Goal: Transaction & Acquisition: Book appointment/travel/reservation

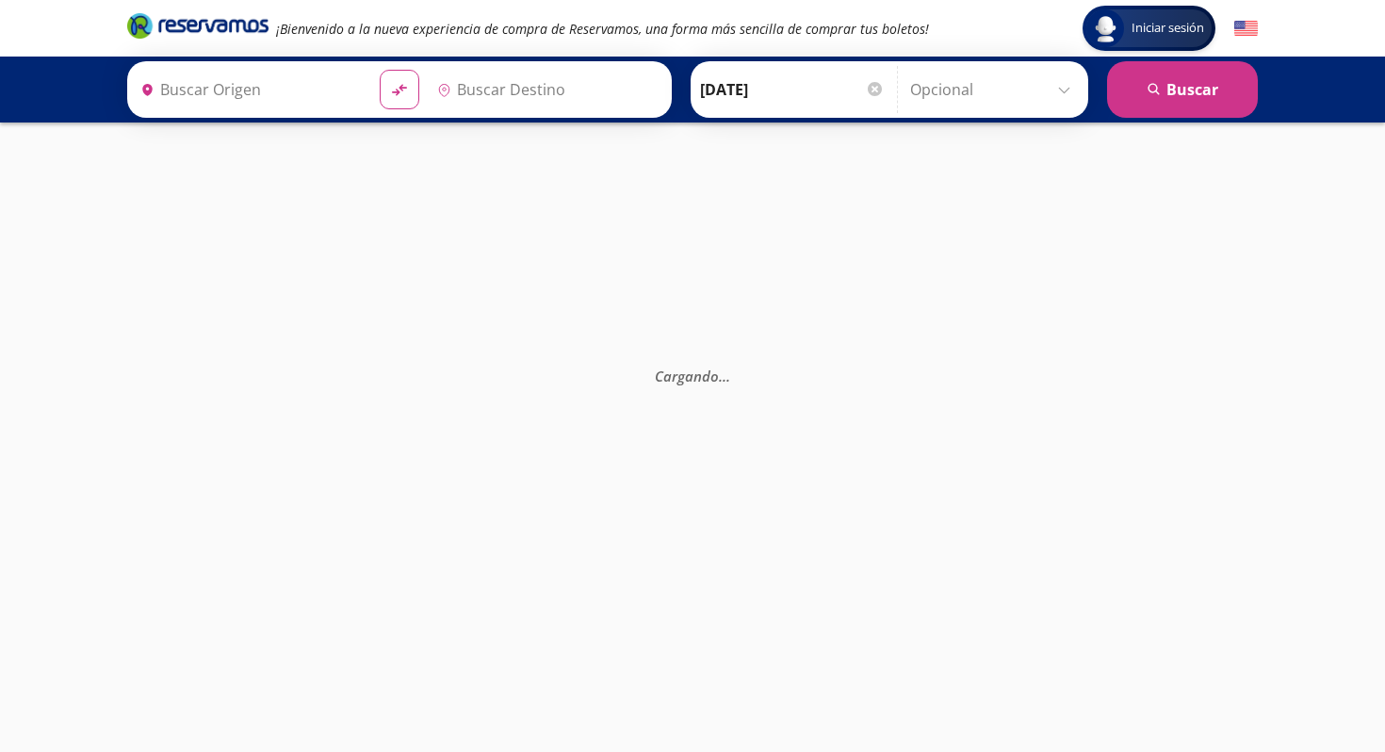
type input "[GEOGRAPHIC_DATA], [GEOGRAPHIC_DATA]"
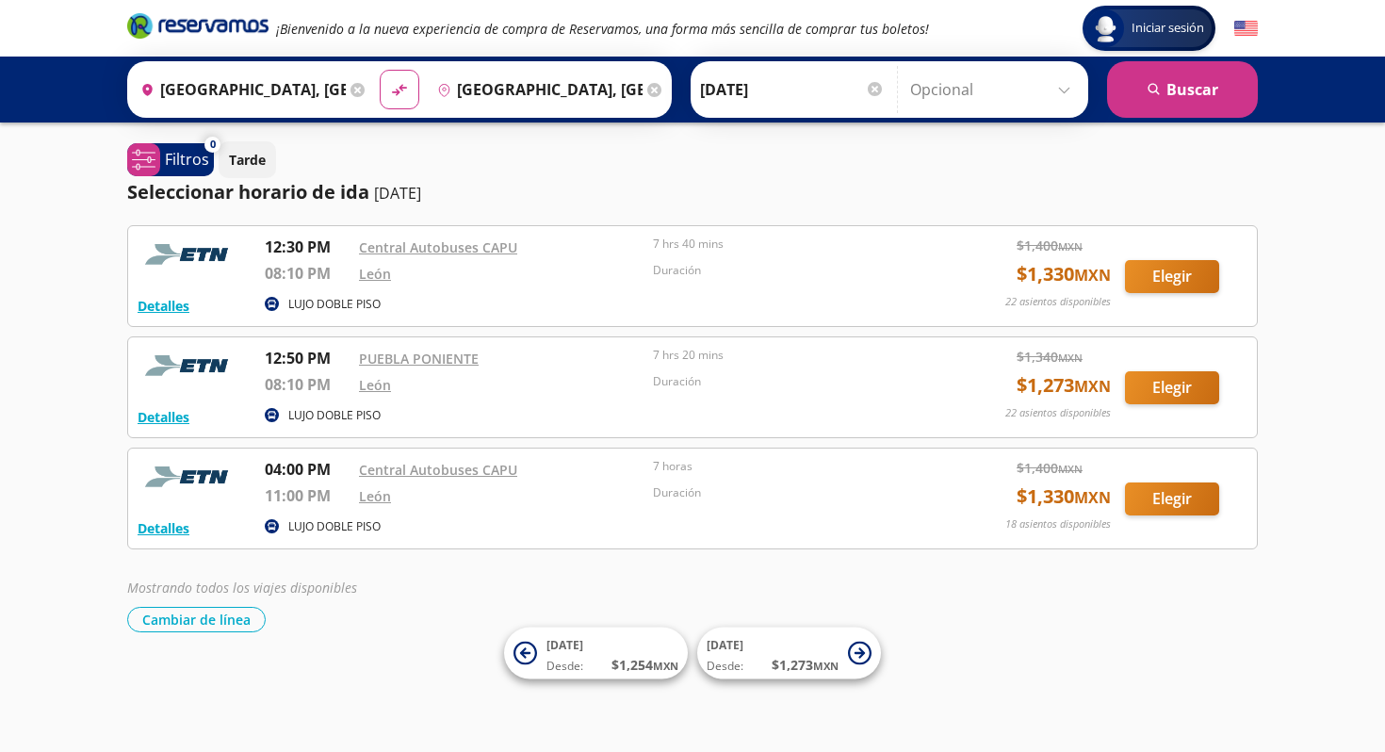
click at [284, 77] on input "[GEOGRAPHIC_DATA], [GEOGRAPHIC_DATA]" at bounding box center [239, 89] width 213 height 47
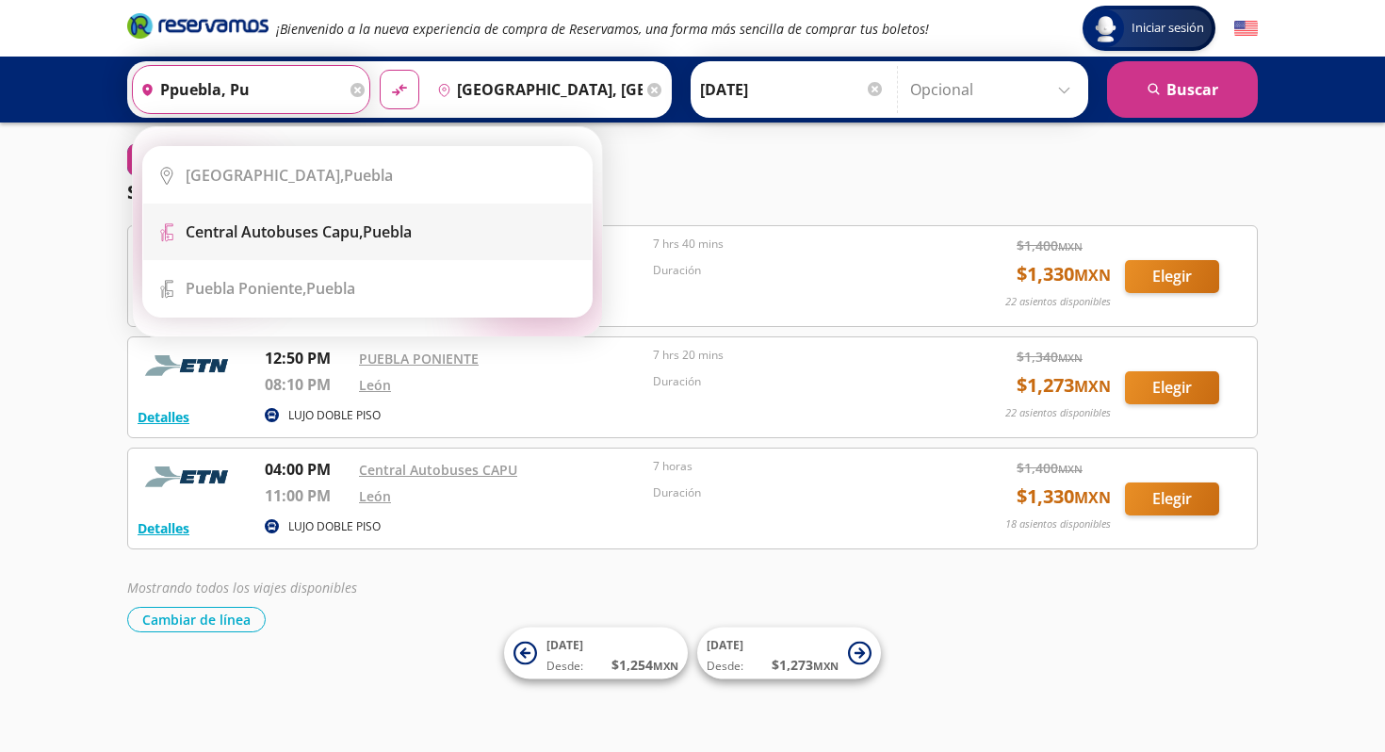
click at [308, 225] on b "Central Autobuses Capu," at bounding box center [274, 231] width 177 height 21
type input "Central Autobuses Capu, [GEOGRAPHIC_DATA]"
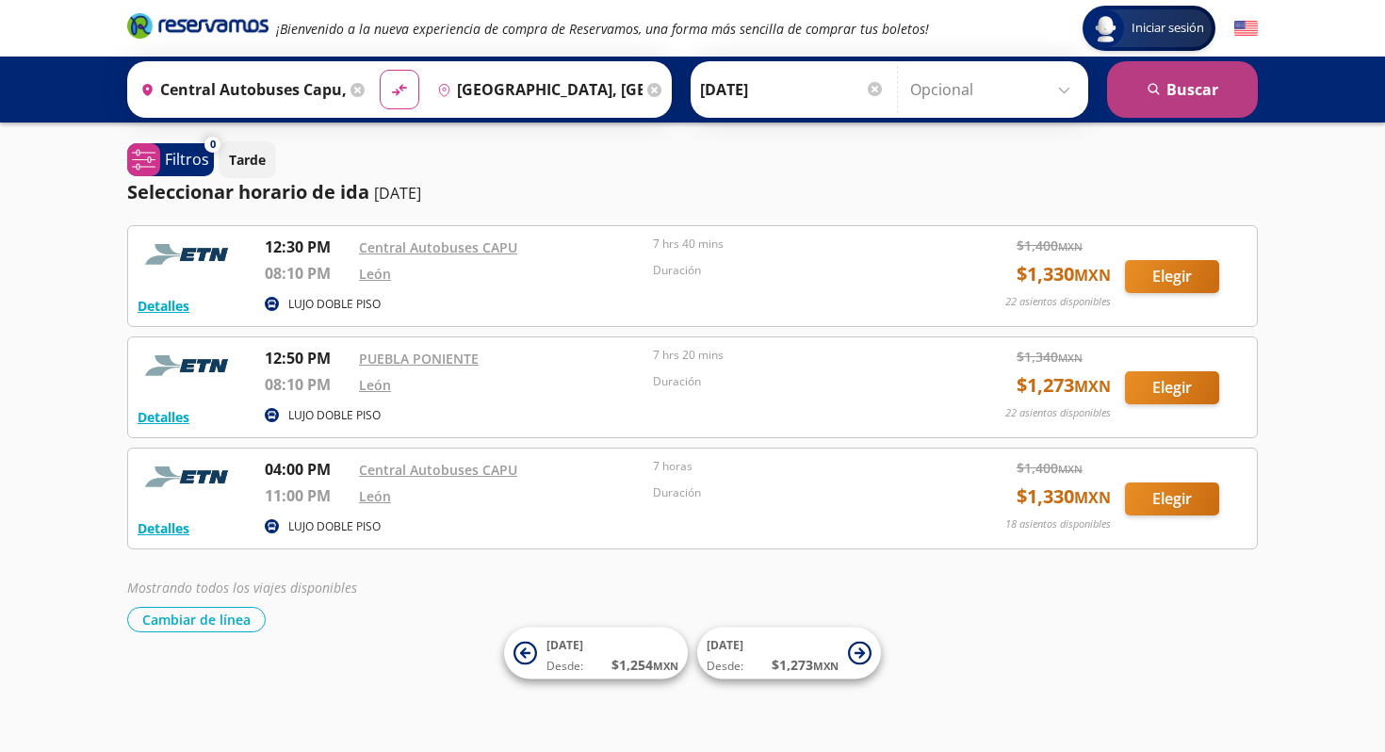
click at [1184, 106] on button "search [GEOGRAPHIC_DATA]" at bounding box center [1182, 89] width 151 height 57
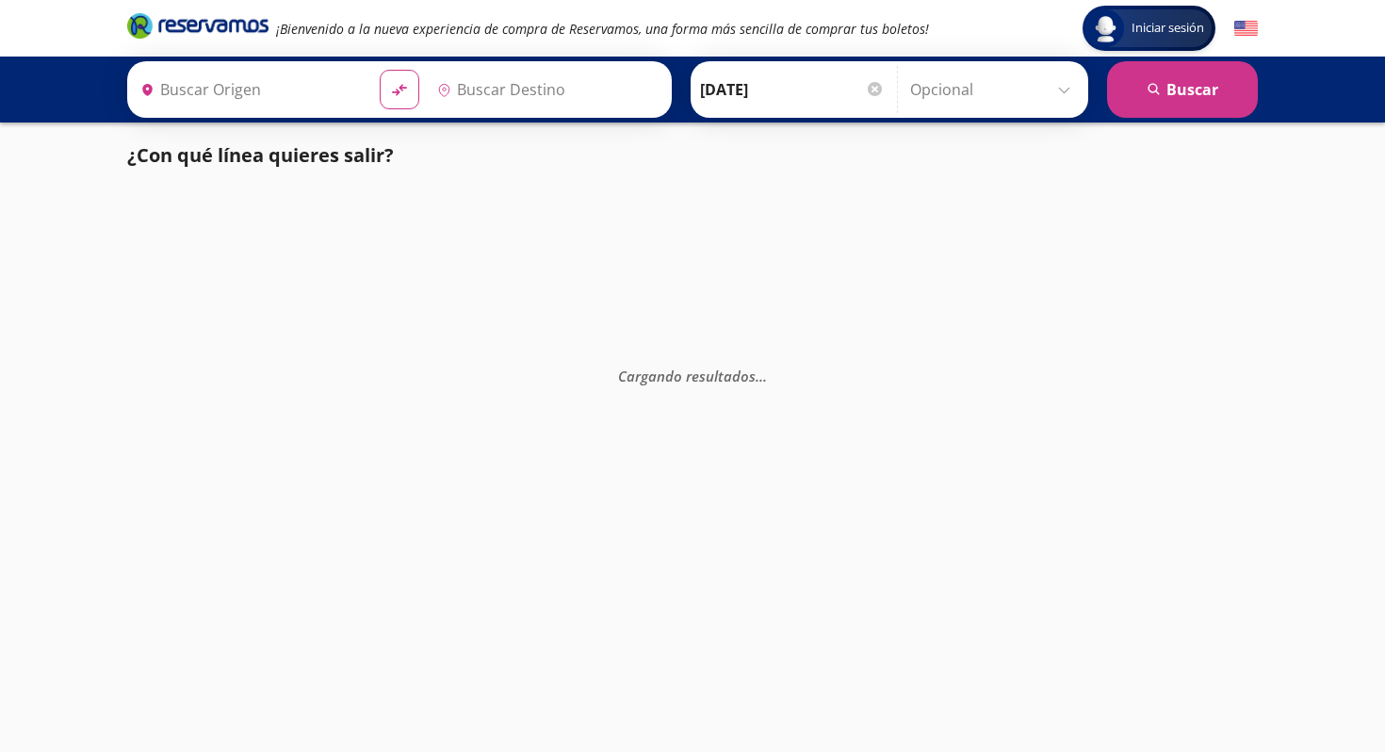
type input "Central Autobuses Capu, [GEOGRAPHIC_DATA]"
type input "[GEOGRAPHIC_DATA], [GEOGRAPHIC_DATA]"
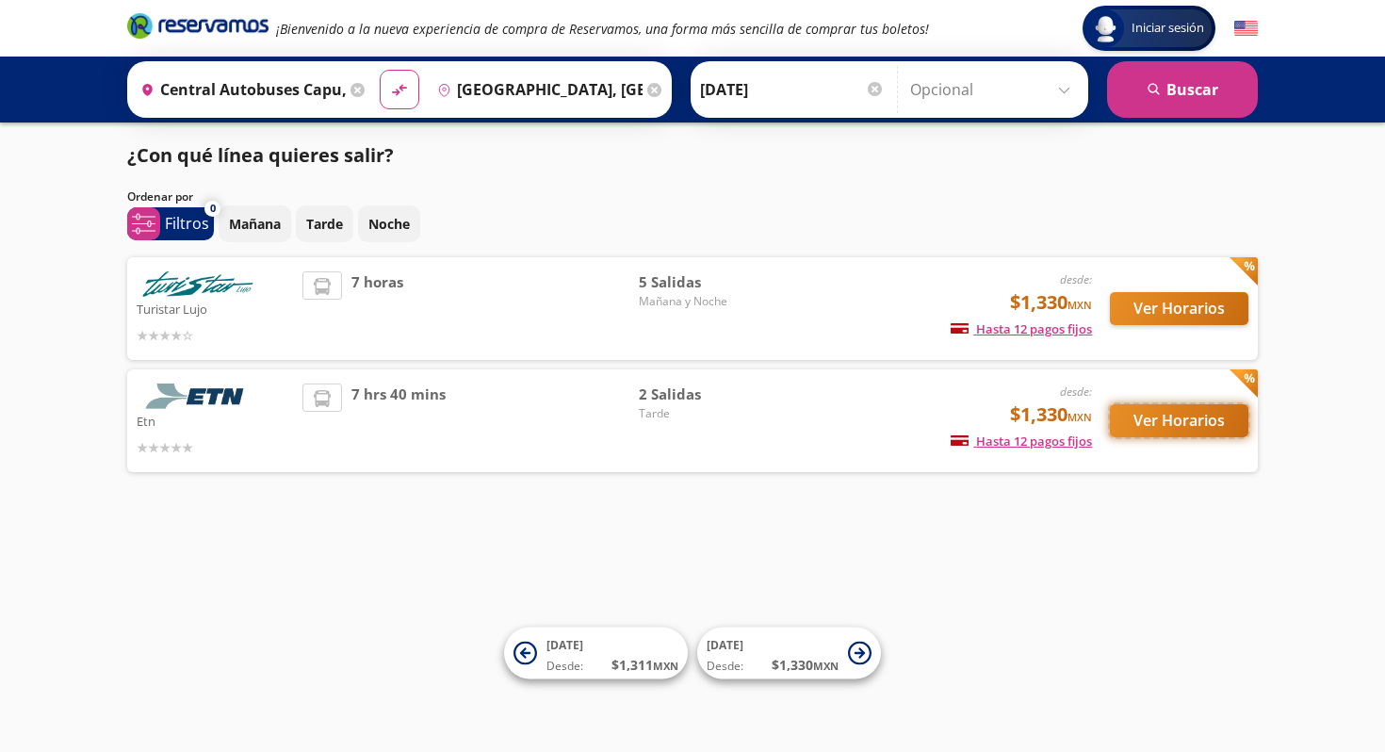
click at [1154, 431] on button "Ver Horarios" at bounding box center [1179, 420] width 138 height 33
click at [1176, 313] on button "Ver Horarios" at bounding box center [1179, 308] width 138 height 33
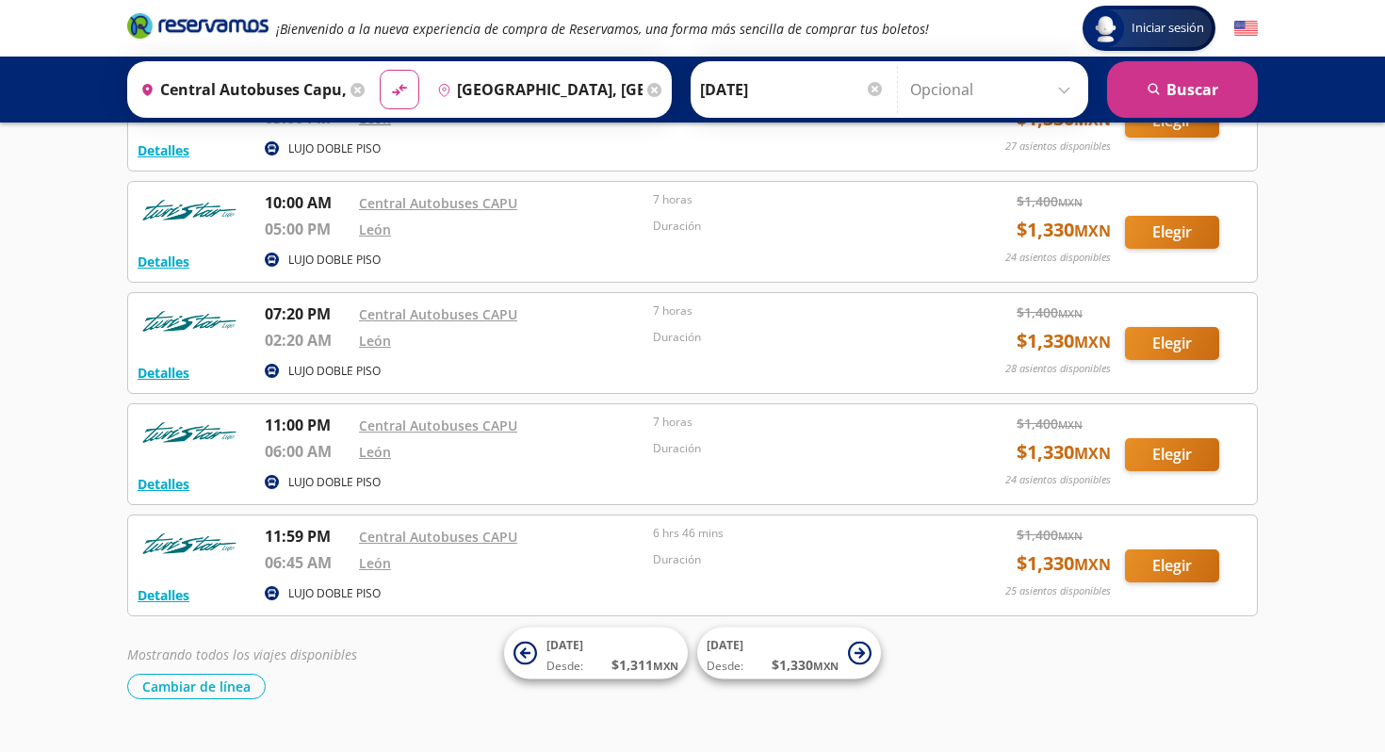
scroll to position [161, 0]
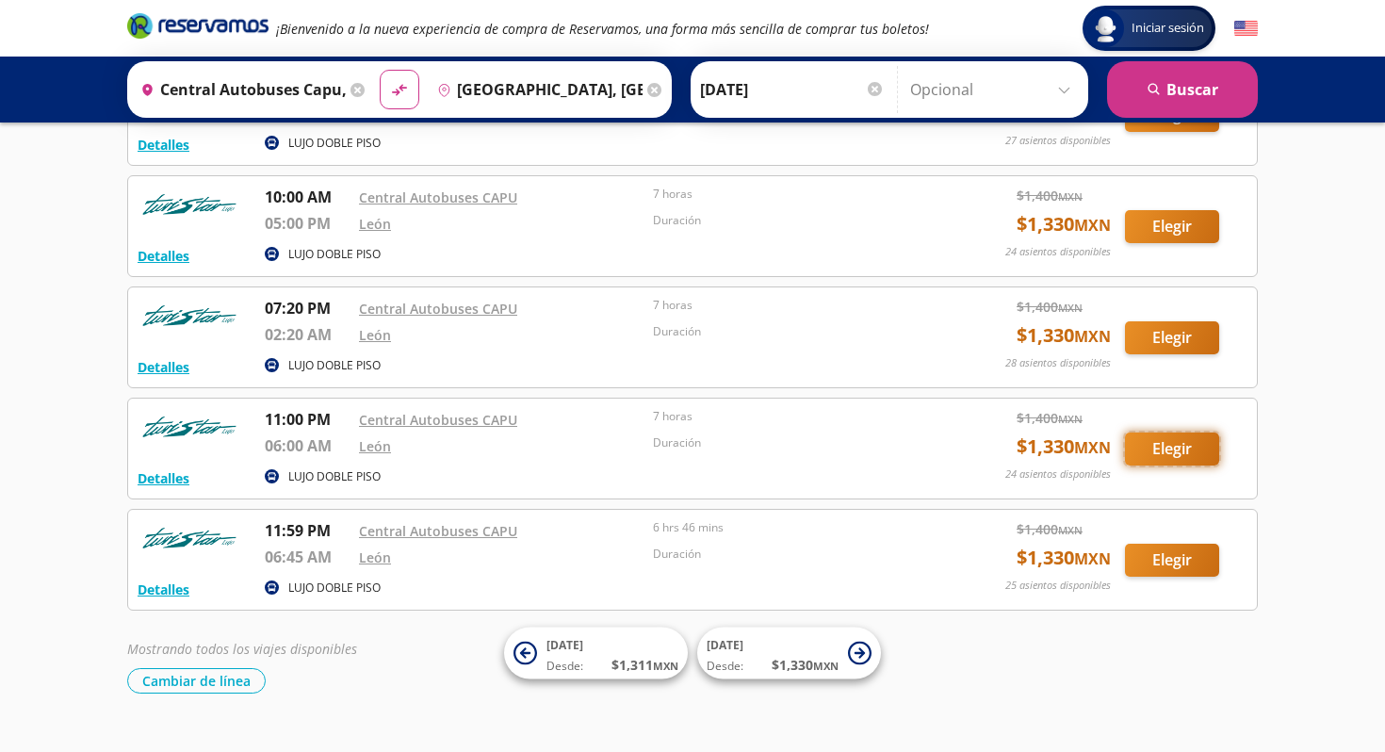
click at [1171, 447] on button "Elegir" at bounding box center [1172, 448] width 94 height 33
